Goal: Check status: Check status

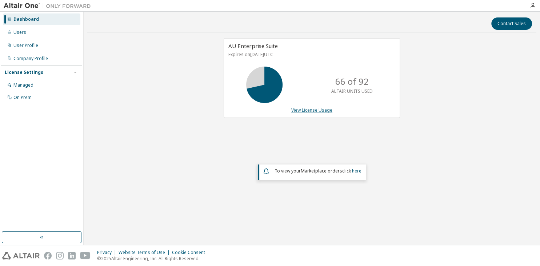
click at [309, 108] on link "View License Usage" at bounding box center [311, 110] width 41 height 6
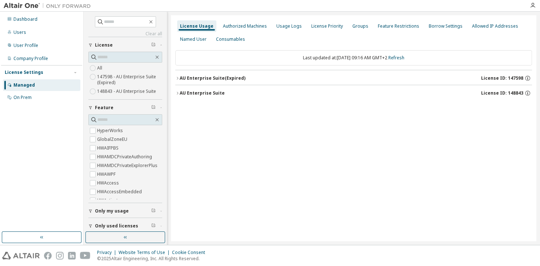
click at [226, 95] on div "AU Enterprise Suite License ID: 148843" at bounding box center [356, 93] width 352 height 7
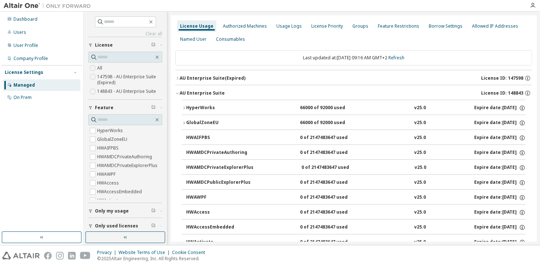
click at [228, 81] on div "AU Enterprise Suite (Expired) License ID: 147598" at bounding box center [356, 78] width 352 height 7
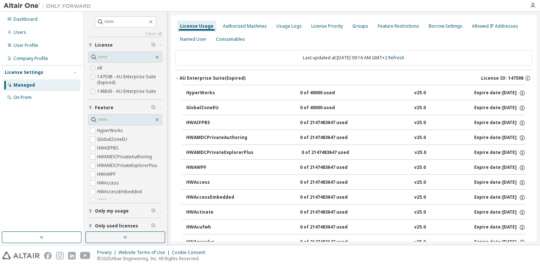
click at [228, 81] on div "AU Enterprise Suite (Expired) License ID: 147598" at bounding box center [356, 78] width 352 height 7
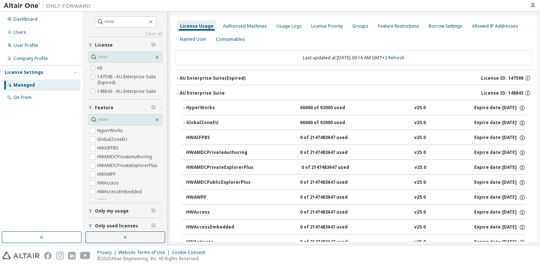
click at [252, 107] on div "HyperWorks 66000 of 92000 used v25.0 Expire date: [DATE]" at bounding box center [355, 108] width 339 height 7
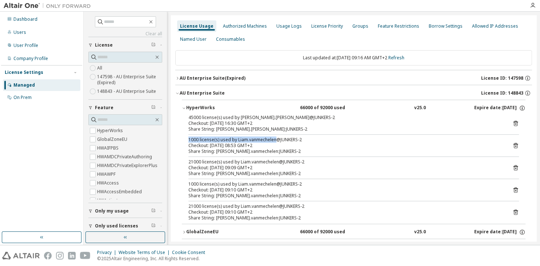
drag, startPoint x: 260, startPoint y: 121, endPoint x: 276, endPoint y: 138, distance: 23.7
click at [276, 138] on div "45000 license(s) used by [PERSON_NAME].[PERSON_NAME]@JUNKERS-2 Checkout: [DATE]…" at bounding box center [353, 168] width 343 height 109
click at [270, 132] on div "Share String: [PERSON_NAME].[PERSON_NAME]:JUNKERS-2" at bounding box center [344, 129] width 313 height 6
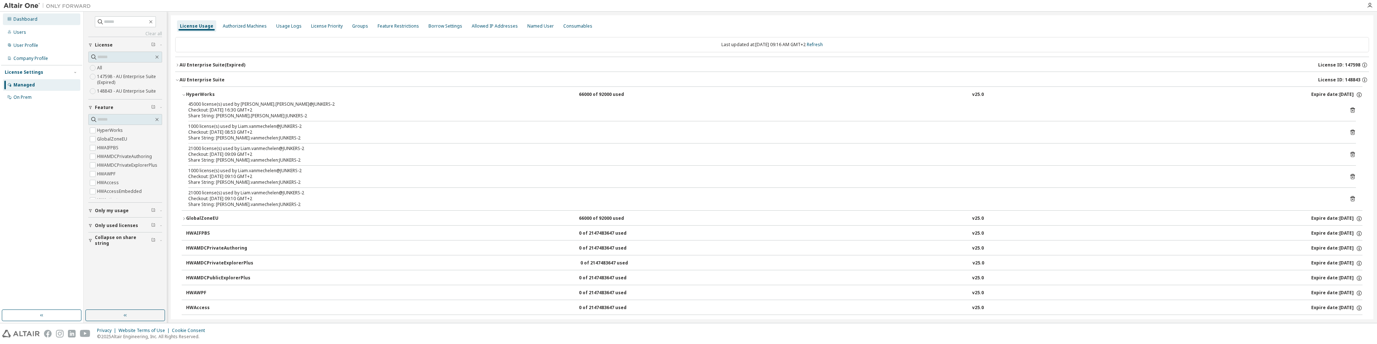
click at [43, 23] on div "Dashboard" at bounding box center [41, 19] width 77 height 12
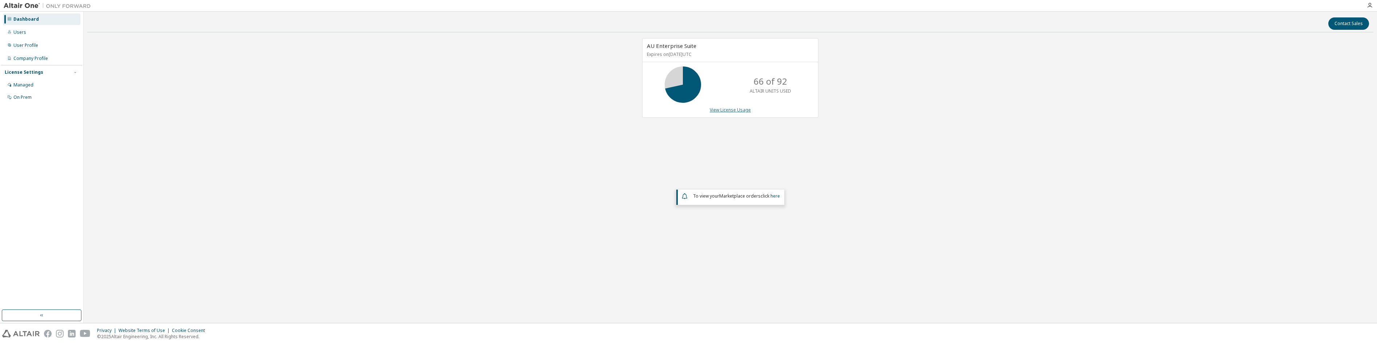
click at [539, 109] on link "View License Usage" at bounding box center [730, 110] width 41 height 6
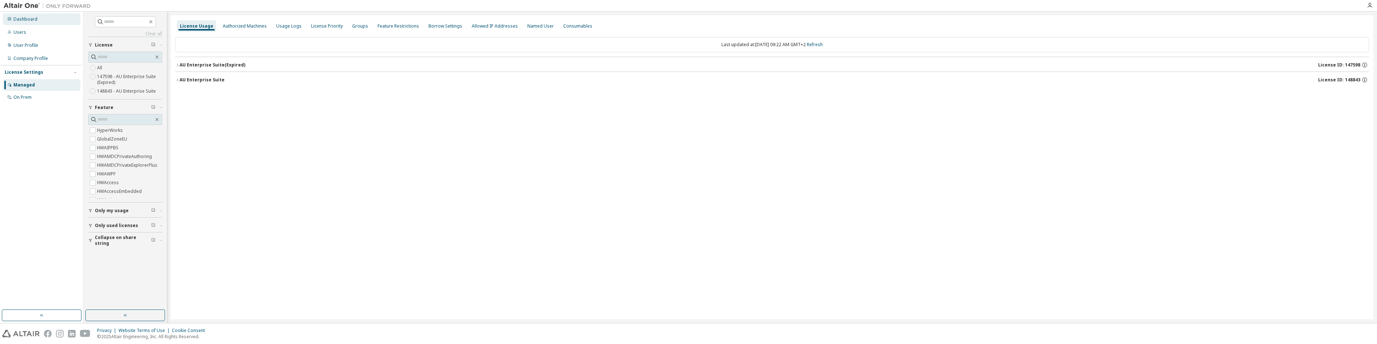
click at [36, 14] on div "Dashboard" at bounding box center [41, 19] width 77 height 12
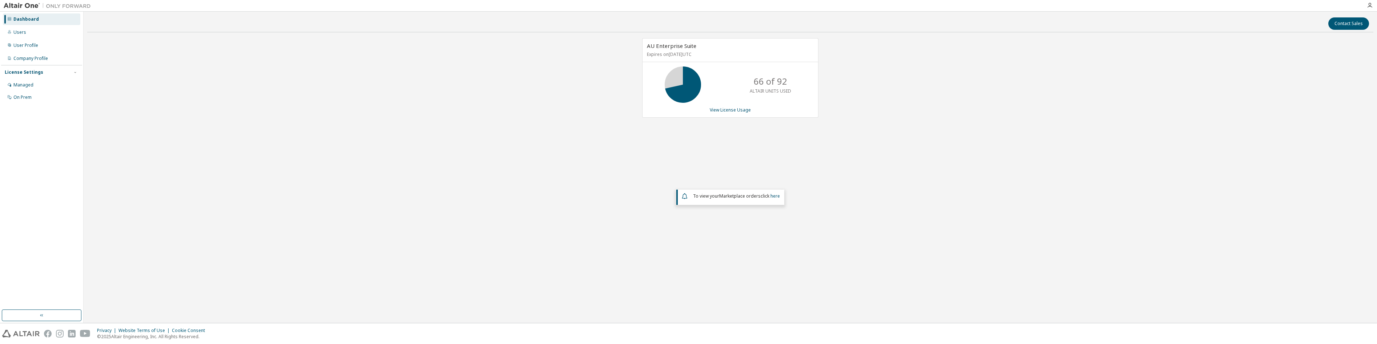
click at [539, 119] on div "AU Enterprise Suite Expires on [DATE] UTC 66 of 92 ALTAIR UNITS USED View Licen…" at bounding box center [727, 81] width 184 height 87
click at [539, 114] on div "AU Enterprise Suite Expires on [DATE] UTC 66 of 92 ALTAIR UNITS USED View Licen…" at bounding box center [730, 78] width 176 height 80
click at [539, 113] on link "View License Usage" at bounding box center [730, 110] width 41 height 6
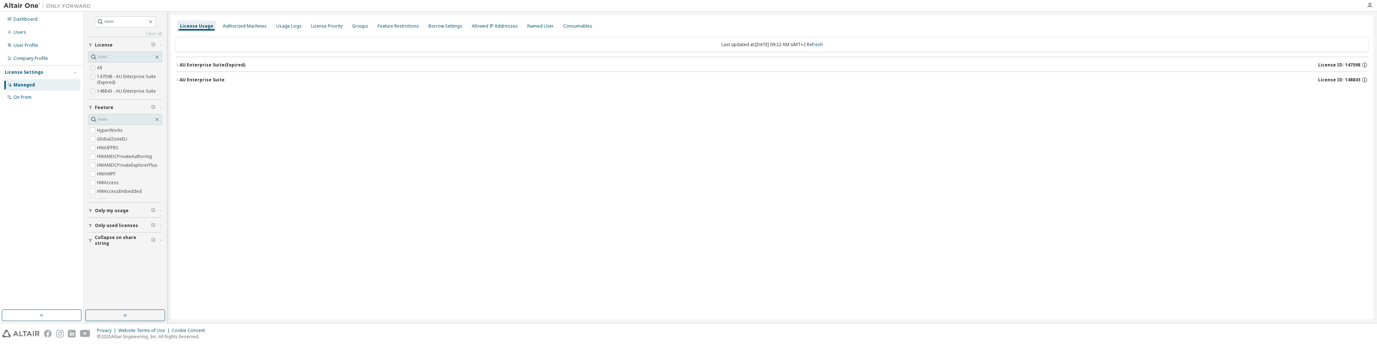
click at [218, 78] on div "AU Enterprise Suite" at bounding box center [202, 80] width 45 height 6
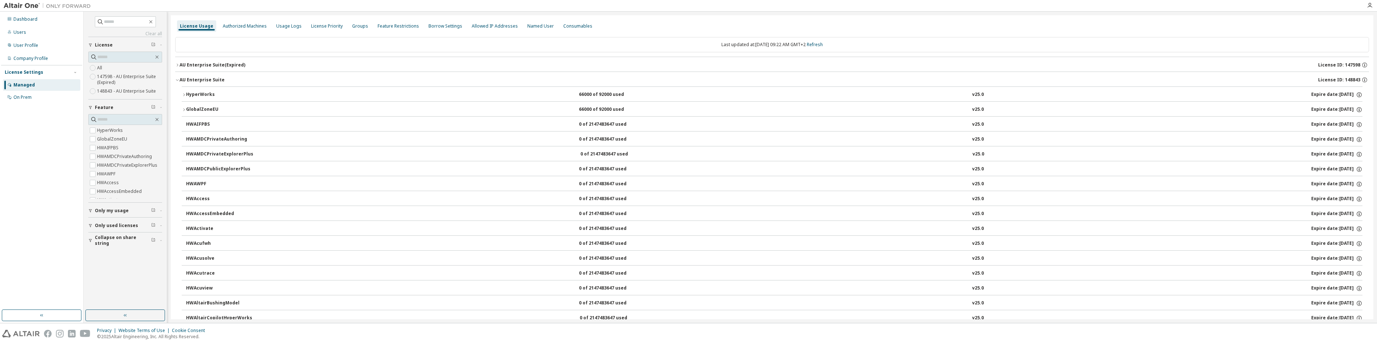
click at [228, 98] on div "HyperWorks" at bounding box center [218, 95] width 65 height 7
